Goal: Information Seeking & Learning: Check status

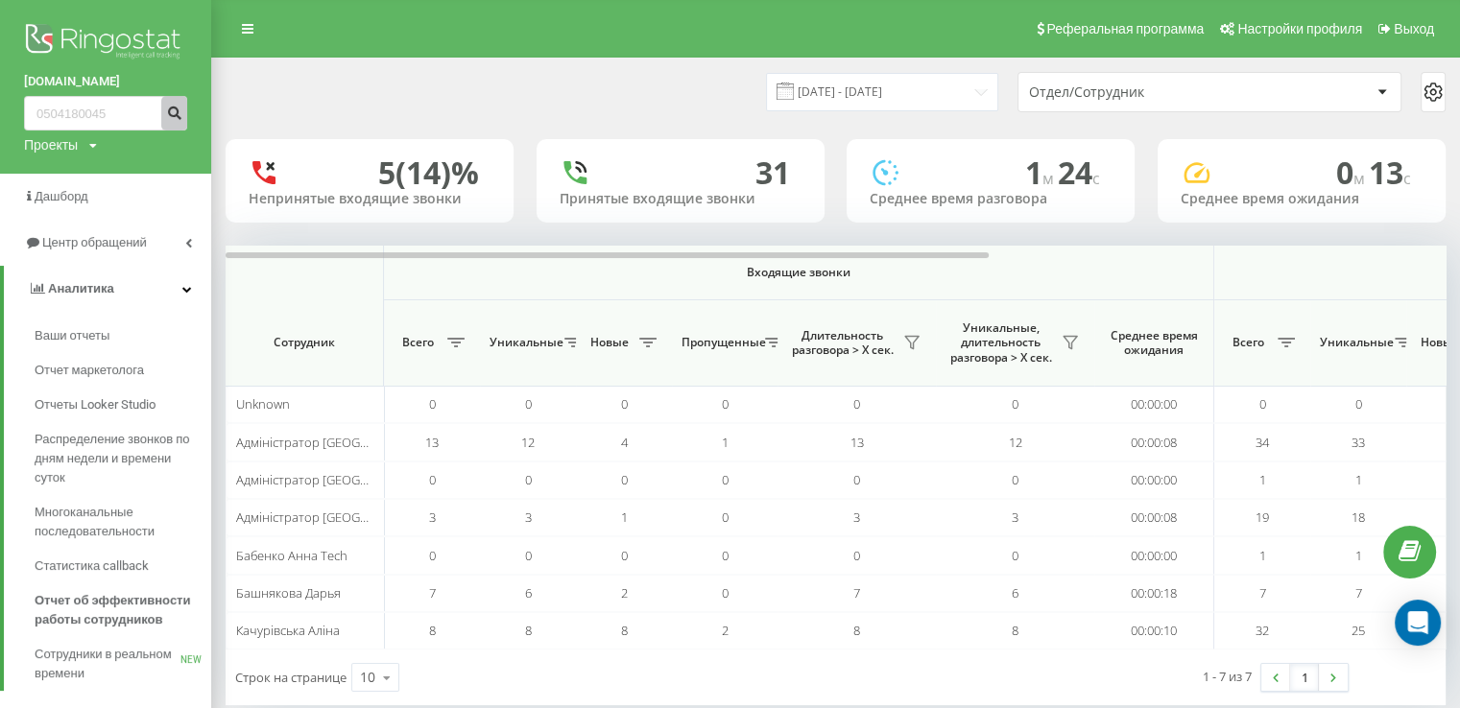
type input "0504180045"
click at [182, 108] on button "submit" at bounding box center [174, 113] width 26 height 35
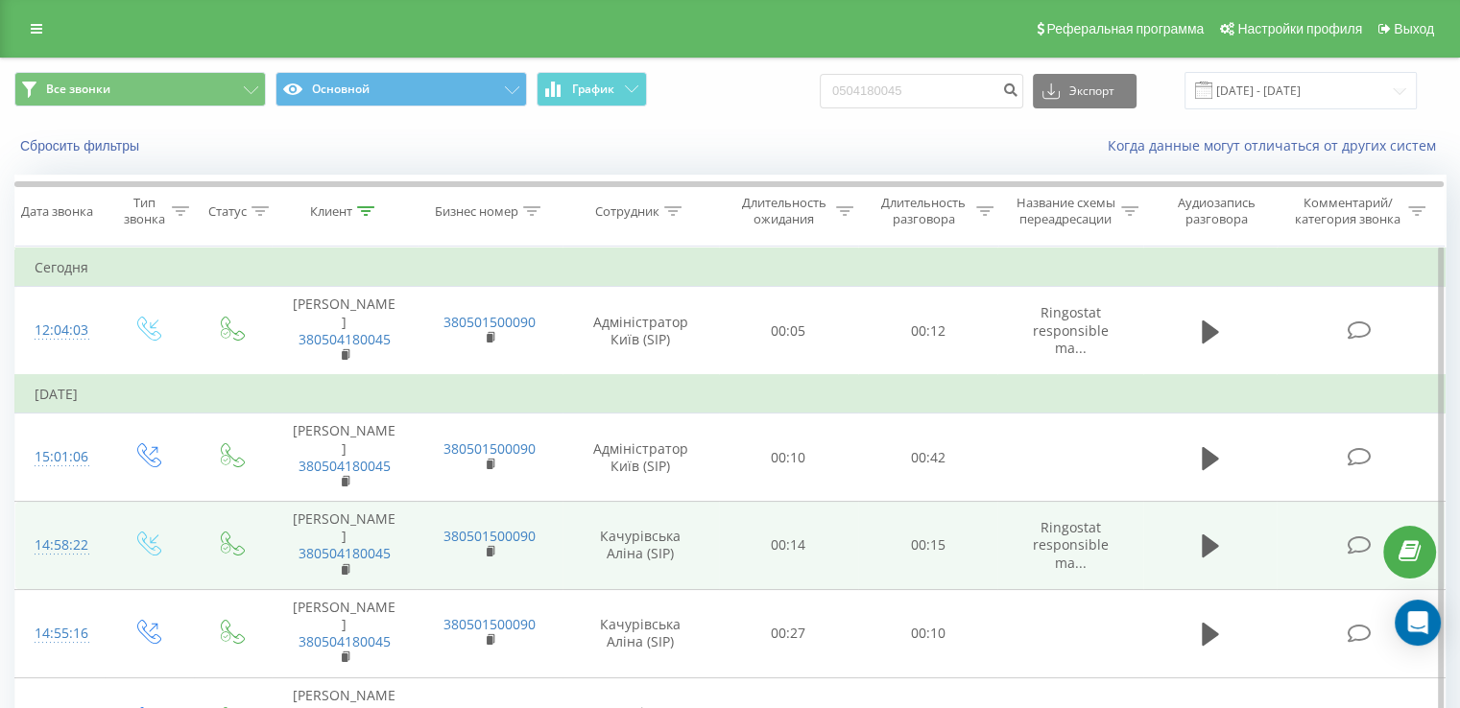
click at [1207, 446] on icon at bounding box center [1210, 457] width 17 height 23
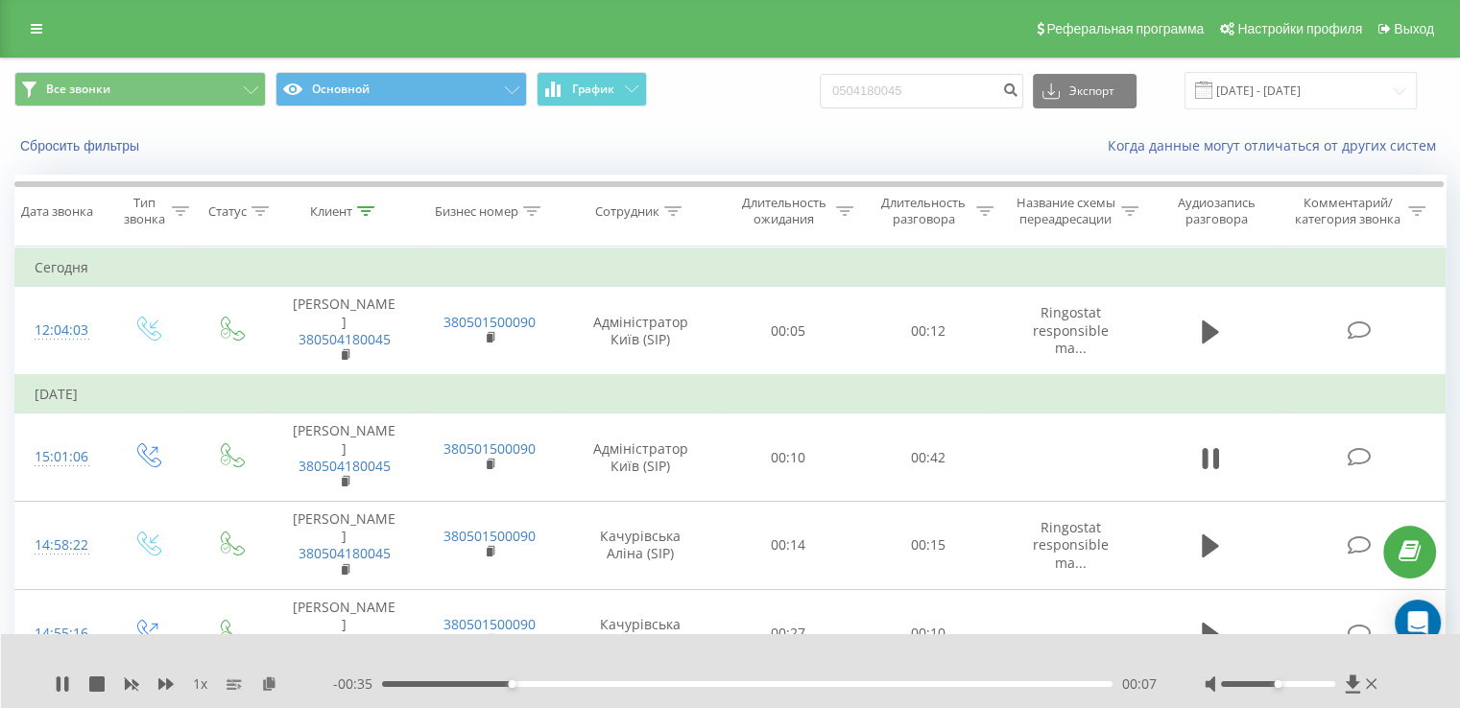
click at [1052, 649] on div at bounding box center [718, 659] width 1062 height 21
click at [1286, 685] on div at bounding box center [1293, 684] width 177 height 19
drag, startPoint x: 1279, startPoint y: 681, endPoint x: 1297, endPoint y: 684, distance: 18.6
click at [1297, 684] on div "Accessibility label" at bounding box center [1301, 685] width 8 height 8
click at [614, 686] on div "00:22" at bounding box center [747, 685] width 730 height 6
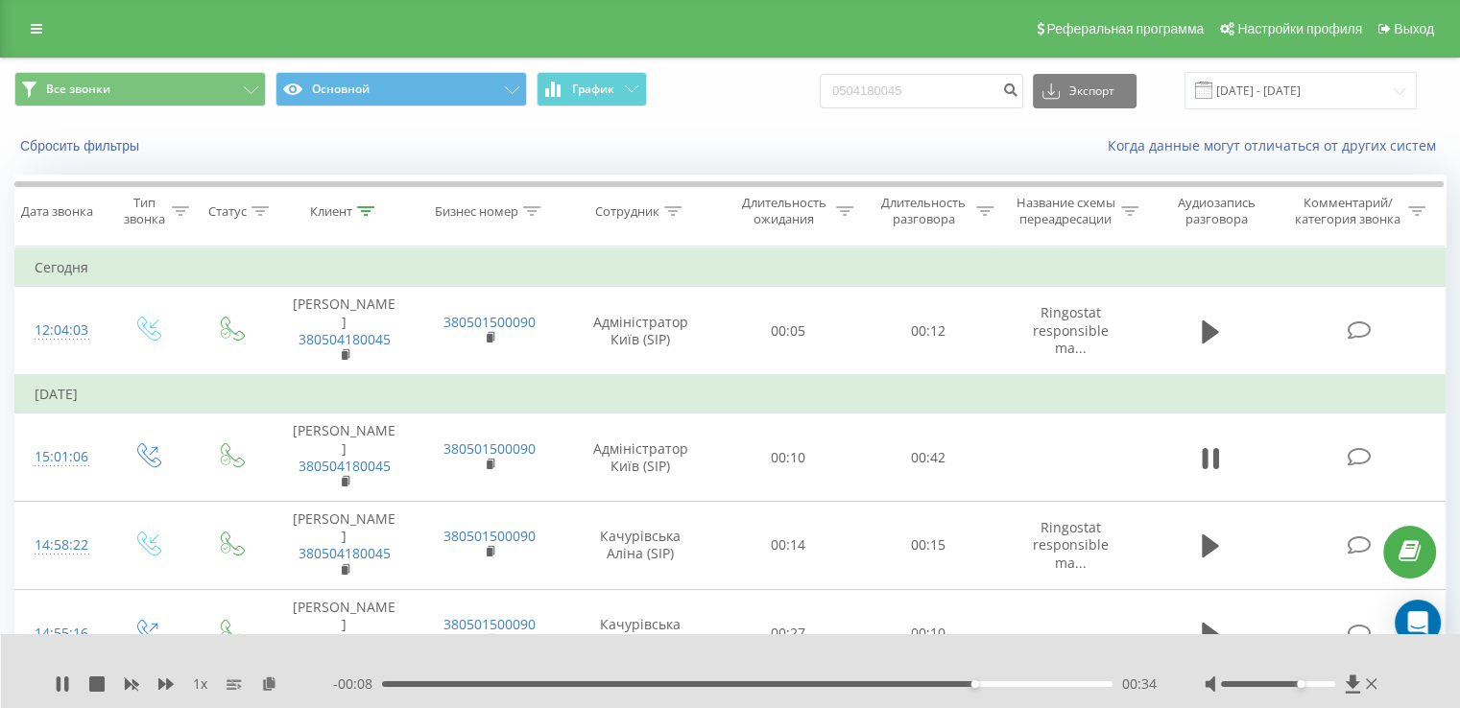
click at [1282, 684] on div at bounding box center [1278, 685] width 114 height 6
click at [1262, 685] on div at bounding box center [1278, 685] width 114 height 6
click at [1372, 683] on icon at bounding box center [1372, 684] width 12 height 15
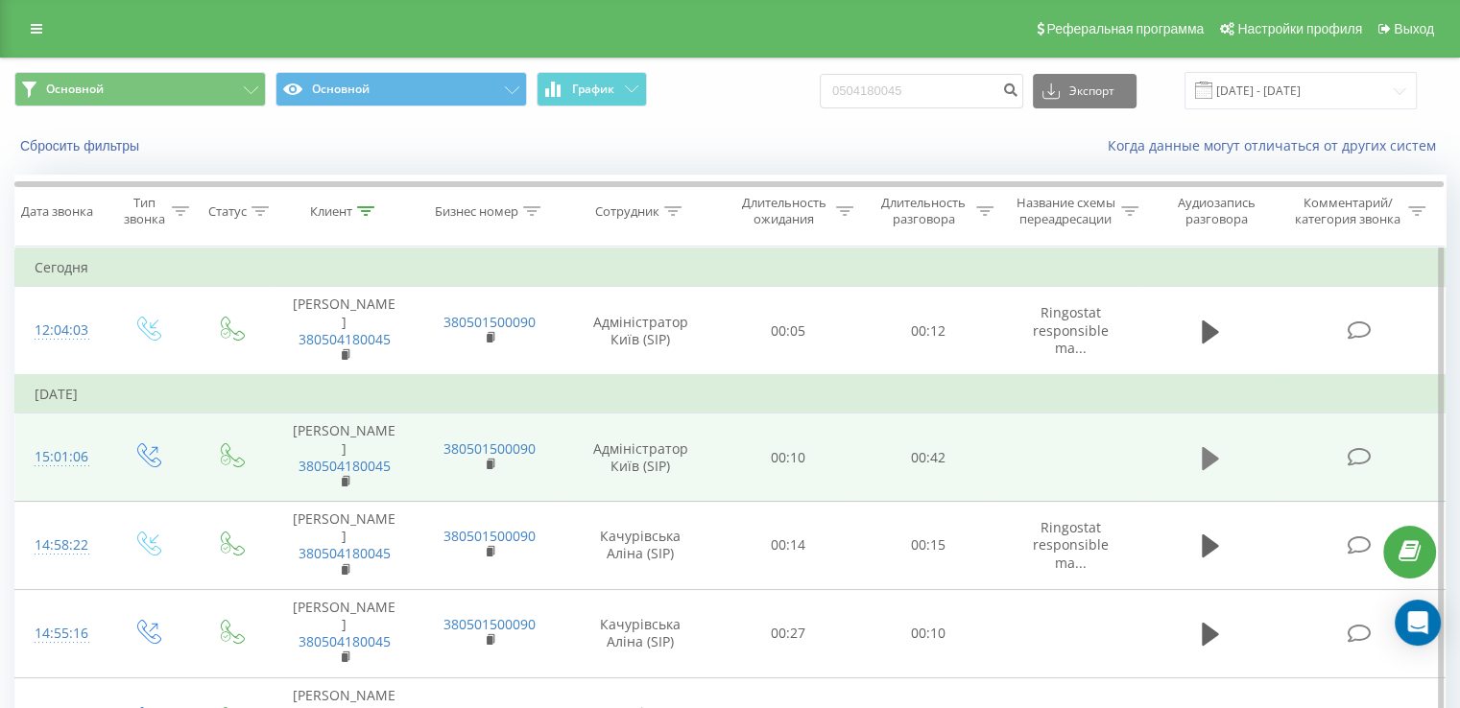
click at [1205, 446] on icon at bounding box center [1210, 457] width 17 height 23
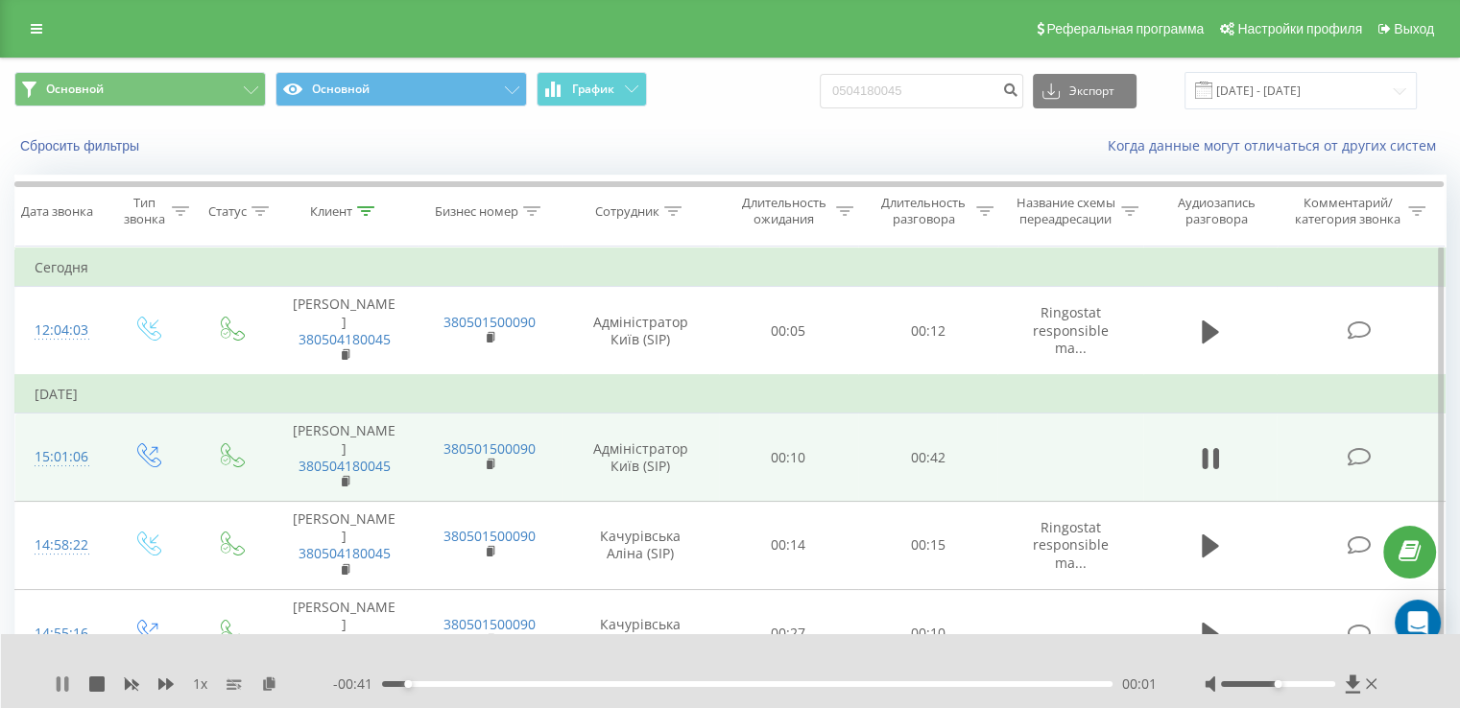
click at [59, 682] on icon at bounding box center [59, 684] width 4 height 15
click at [1345, 678] on icon at bounding box center [1353, 684] width 16 height 19
